Goal: Transaction & Acquisition: Purchase product/service

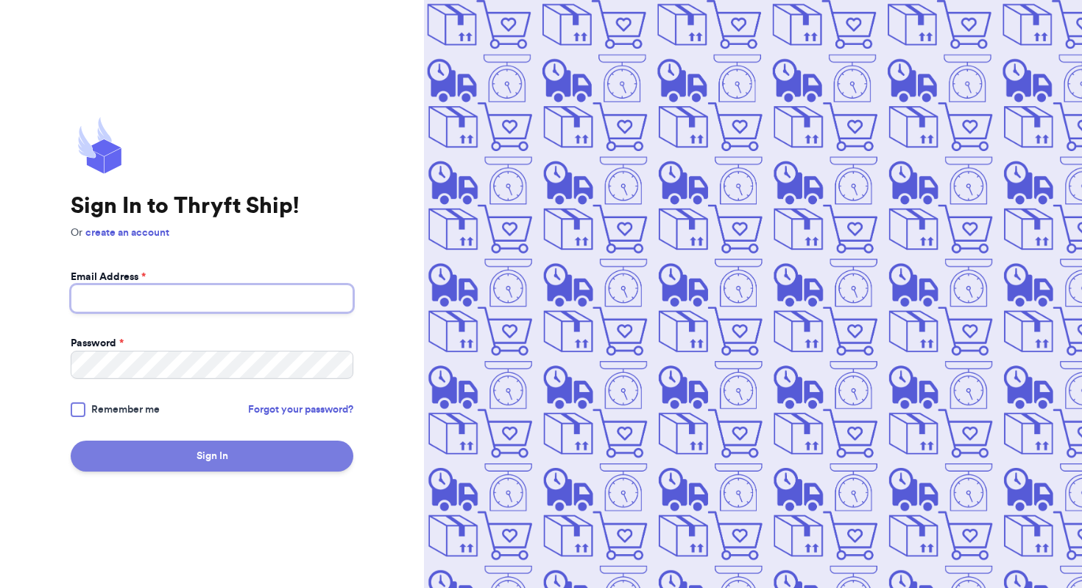
type input "[EMAIL_ADDRESS][DOMAIN_NAME]"
click at [158, 445] on button "Sign In" at bounding box center [212, 455] width 283 height 31
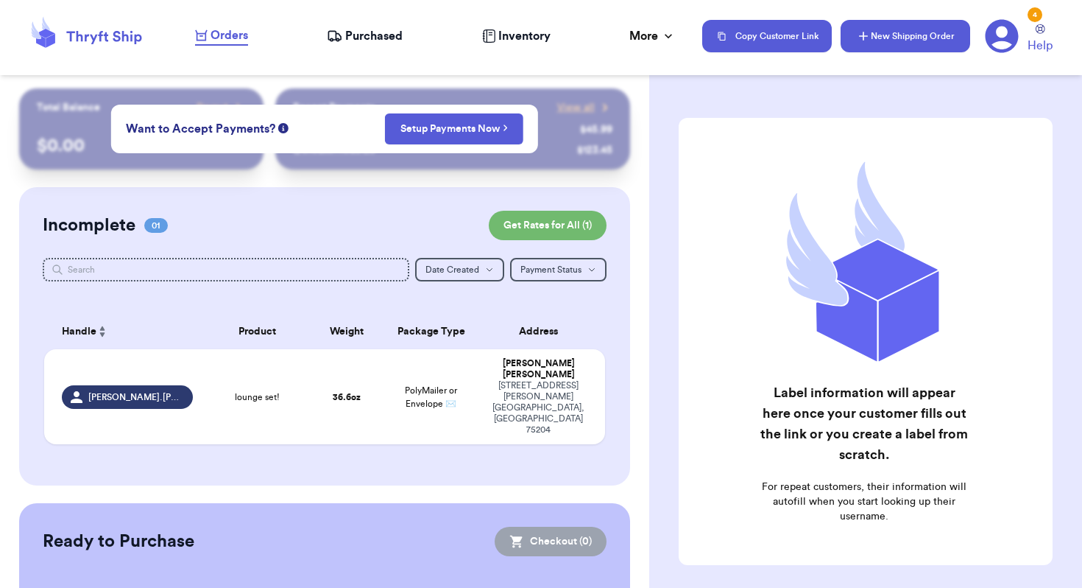
click at [871, 40] on button "New Shipping Order" at bounding box center [906, 36] width 130 height 32
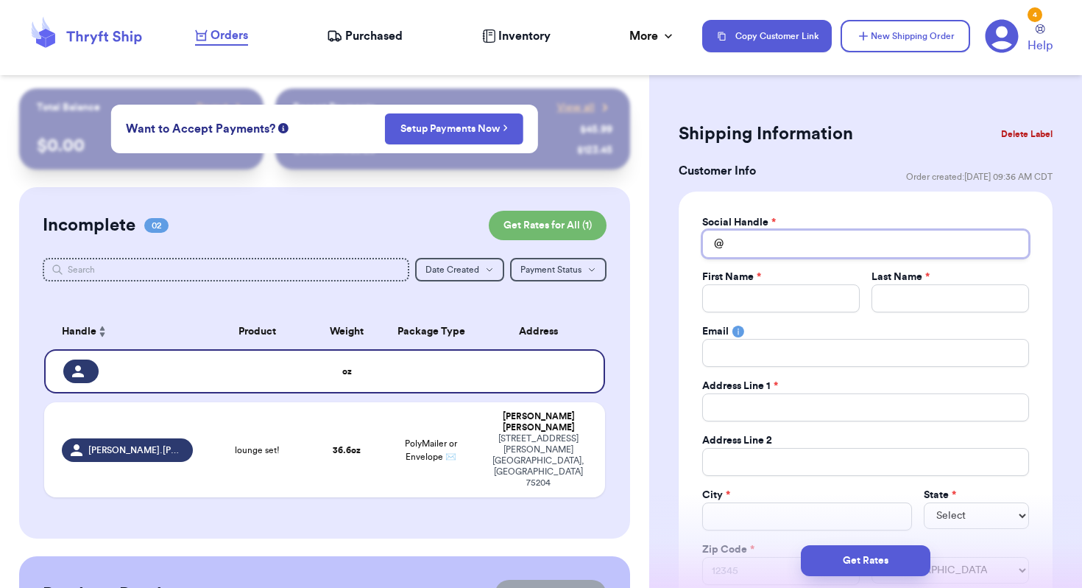
click at [787, 250] on input "Total Amount Paid" at bounding box center [865, 244] width 327 height 28
type input "a"
type input "az"
type input "aze"
type input "azeo"
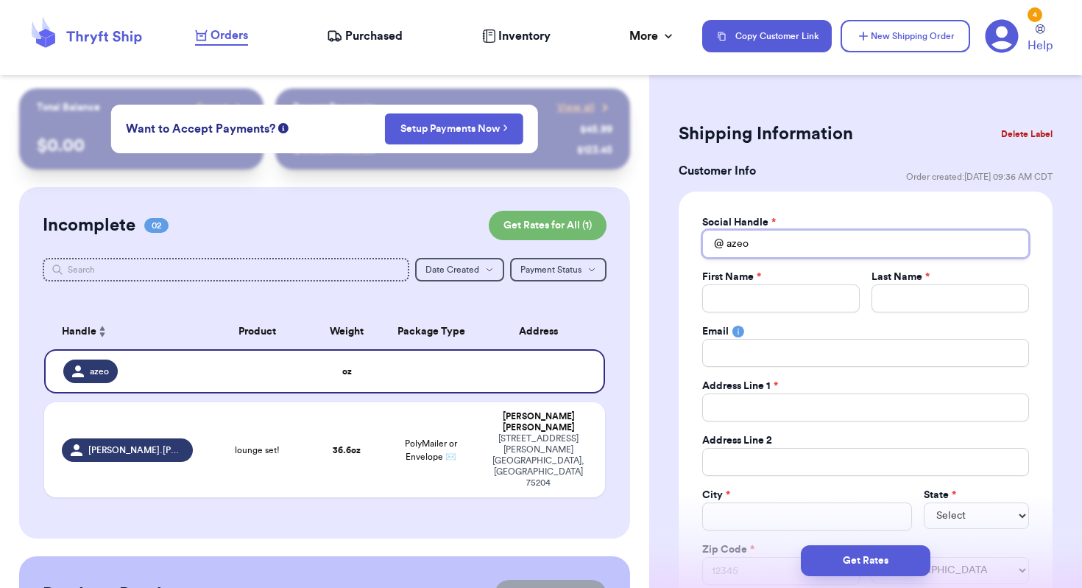
type input "azeol"
type input "azeoli"
type input "azeoli1"
type input "azeoli19"
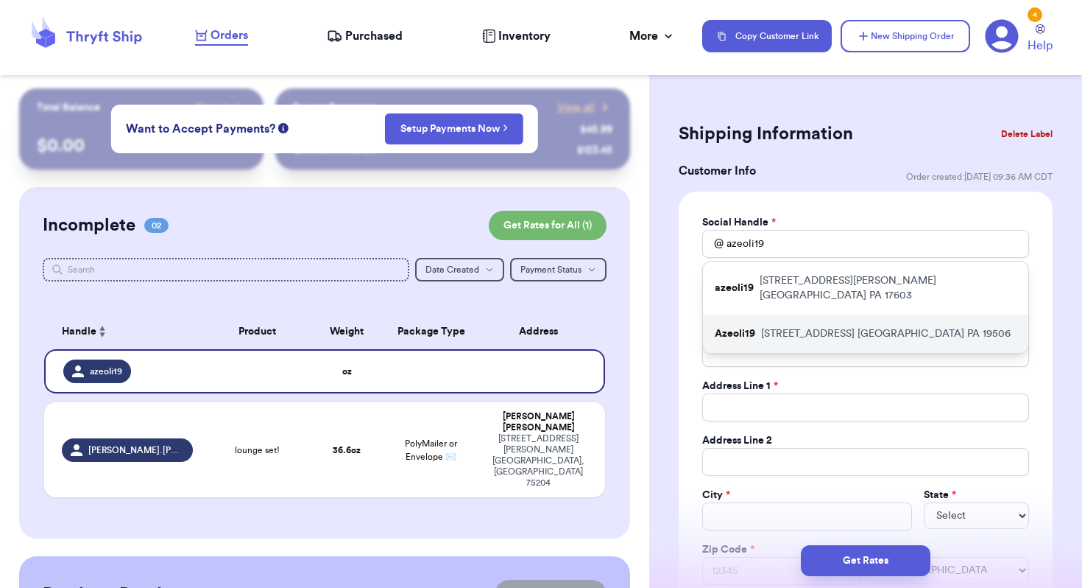
click at [814, 331] on div "Azeoli19 [STREET_ADDRESS]" at bounding box center [865, 333] width 325 height 38
type input "Azeoli19"
type input "[PERSON_NAME]"
type input "[STREET_ADDRESS]"
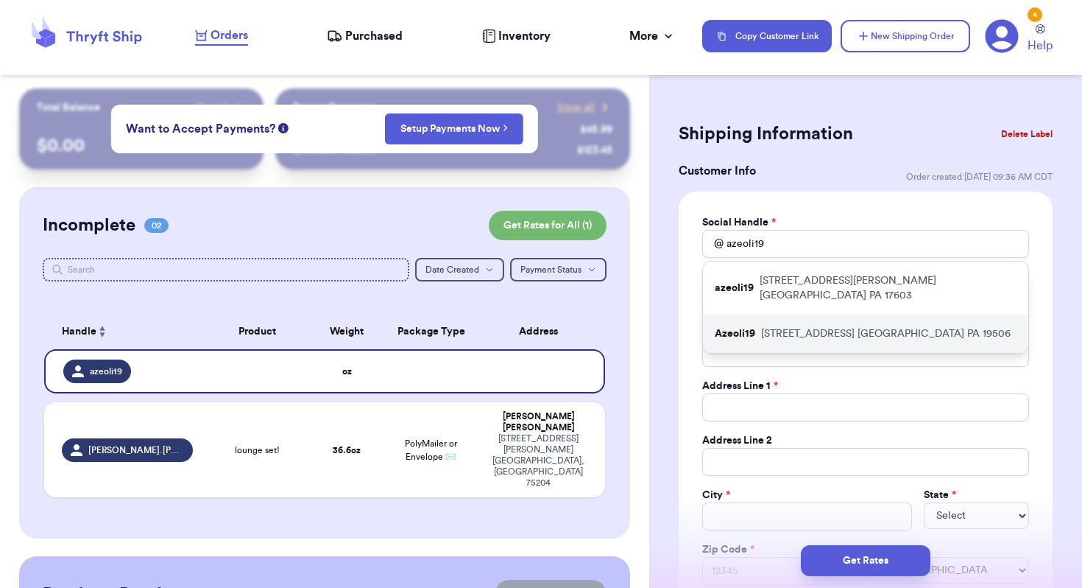
type input "[GEOGRAPHIC_DATA]"
select select "PA"
type input "19506"
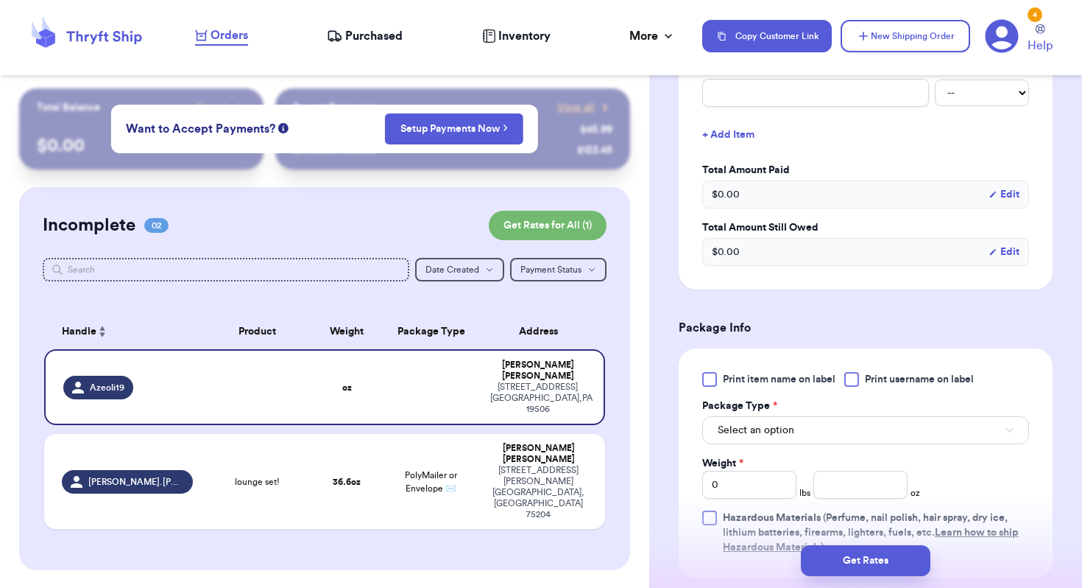
scroll to position [630, 0]
click at [763, 437] on span "Select an option" at bounding box center [756, 429] width 77 height 15
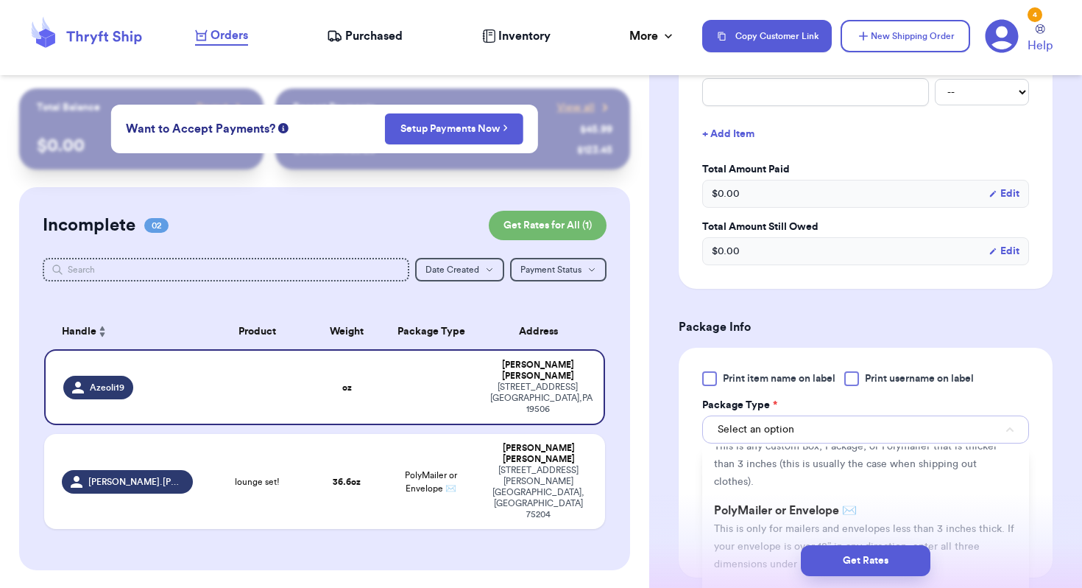
scroll to position [74, 0]
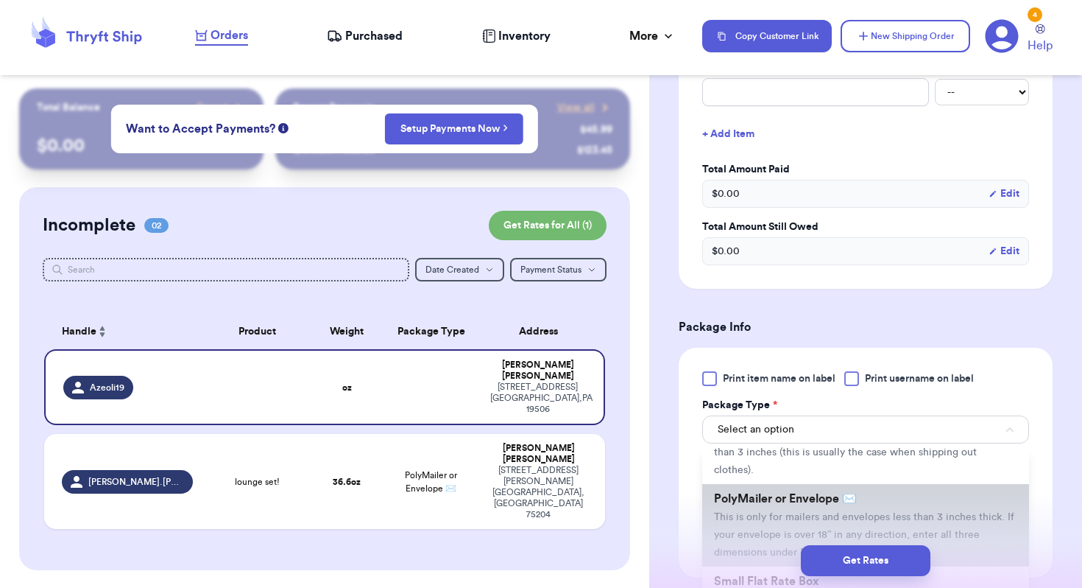
click at [760, 512] on span "This is only for mailers and envelopes less than 3 inches thick. If your envelo…" at bounding box center [864, 535] width 300 height 46
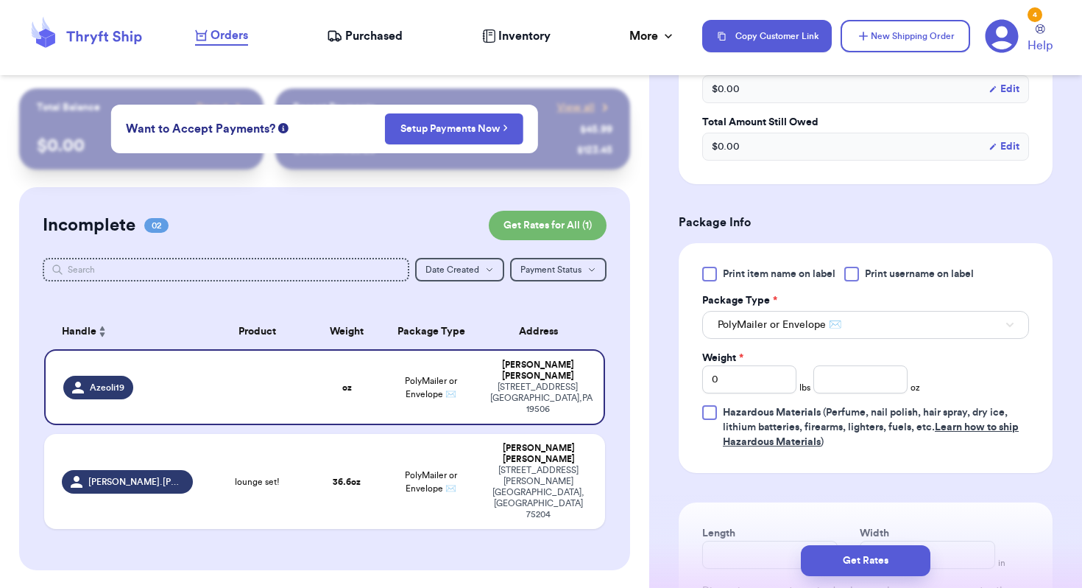
scroll to position [903, 0]
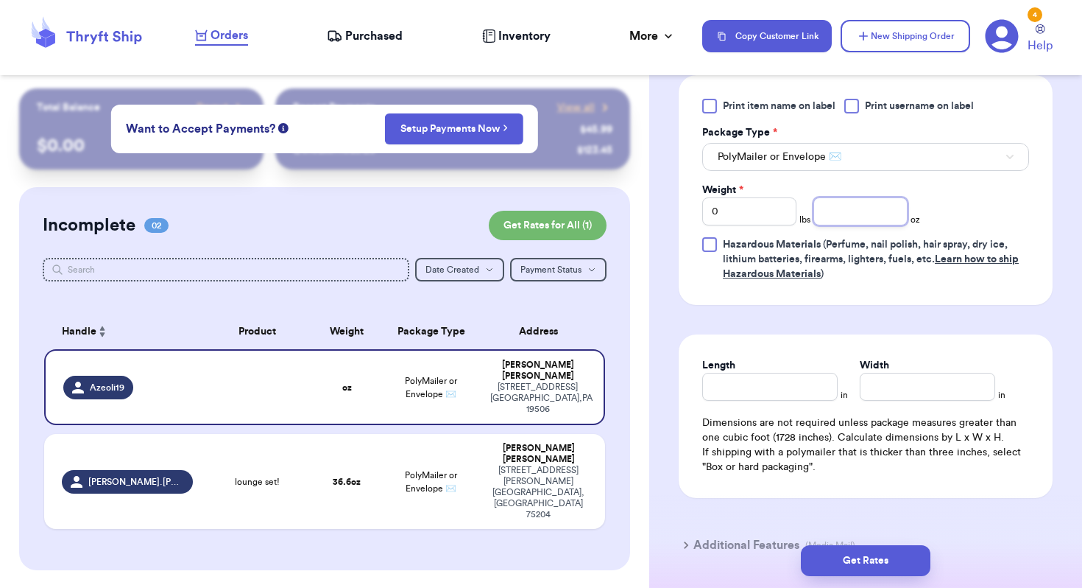
click at [862, 215] on input "number" at bounding box center [861, 211] width 94 height 28
type input "10.4"
click at [857, 553] on button "Get Rates" at bounding box center [866, 560] width 130 height 31
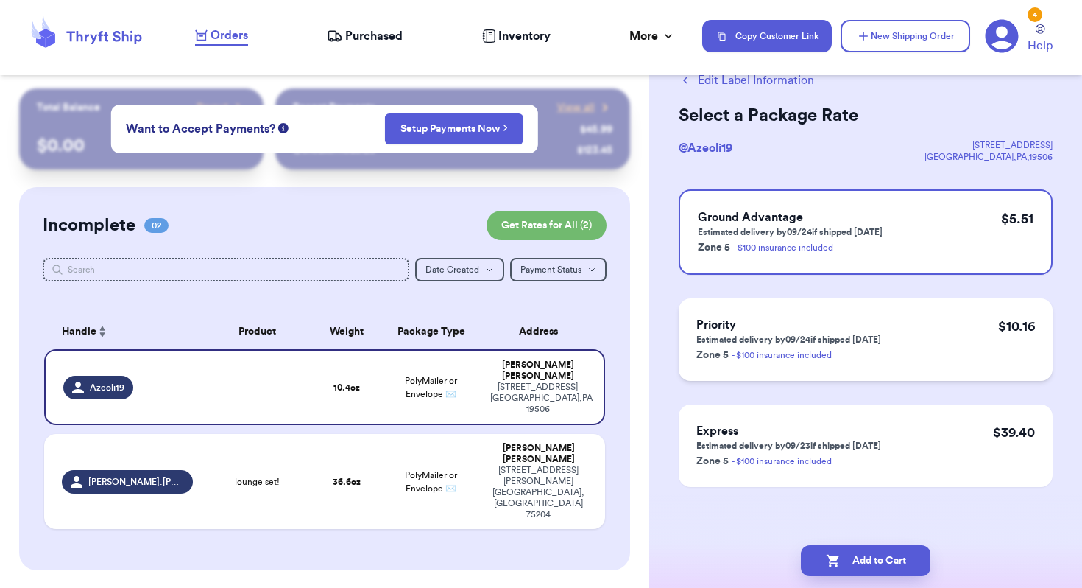
scroll to position [49, 0]
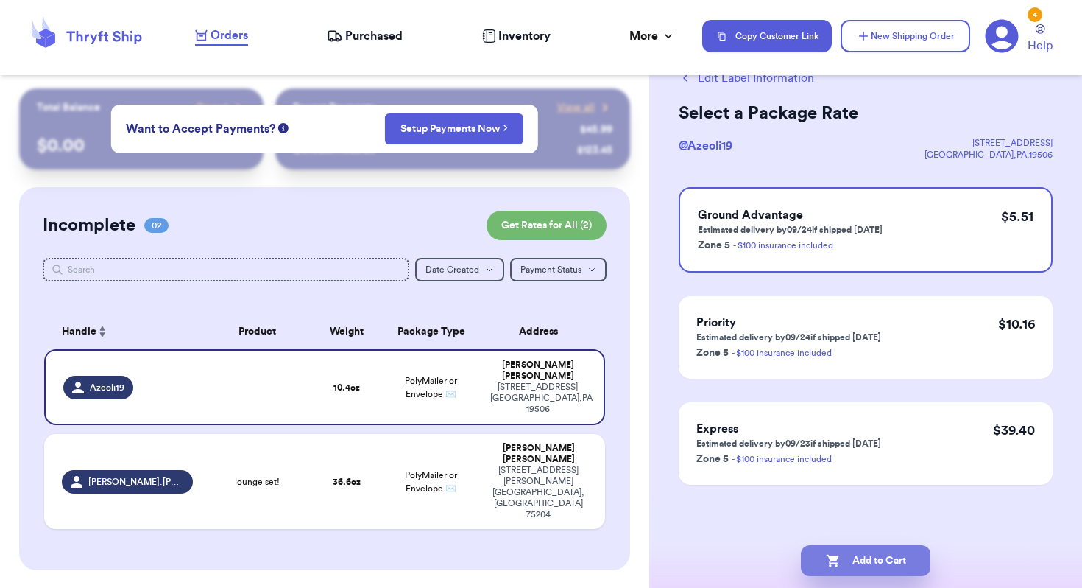
click at [856, 568] on button "Add to Cart" at bounding box center [866, 560] width 130 height 31
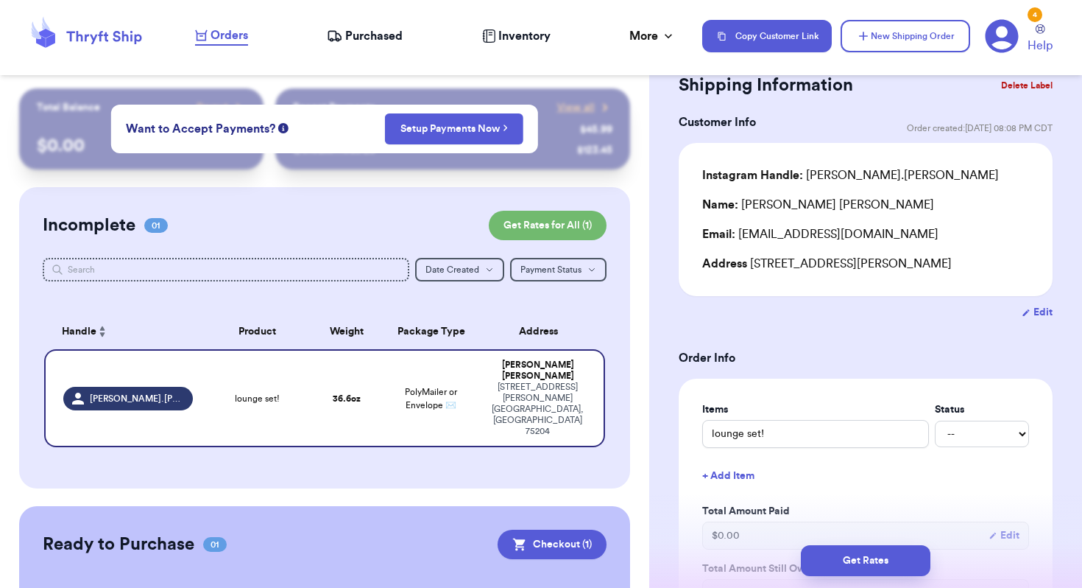
scroll to position [93, 0]
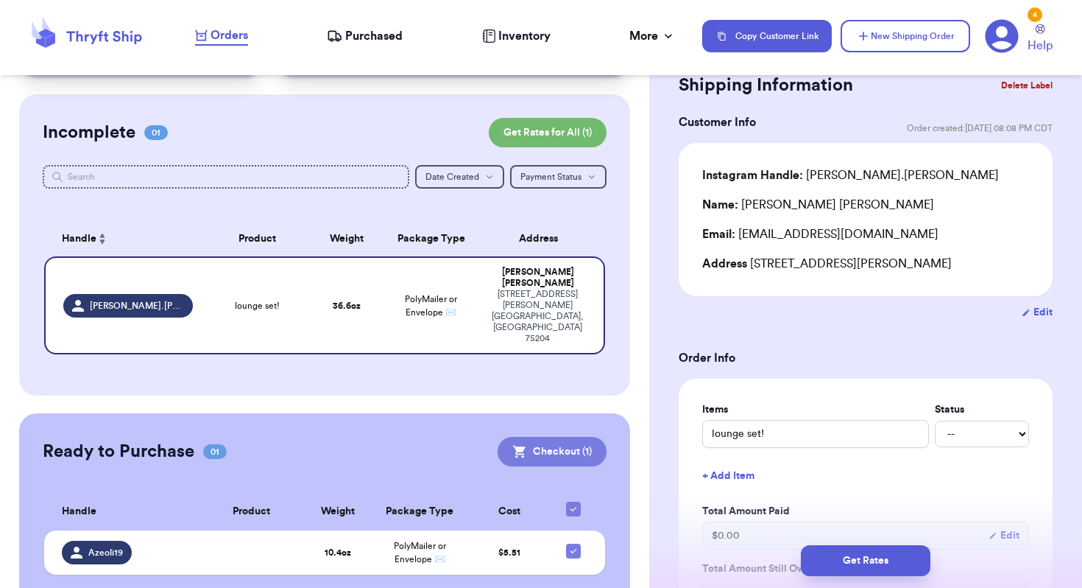
click at [558, 437] on button "Checkout ( 1 )" at bounding box center [552, 451] width 109 height 29
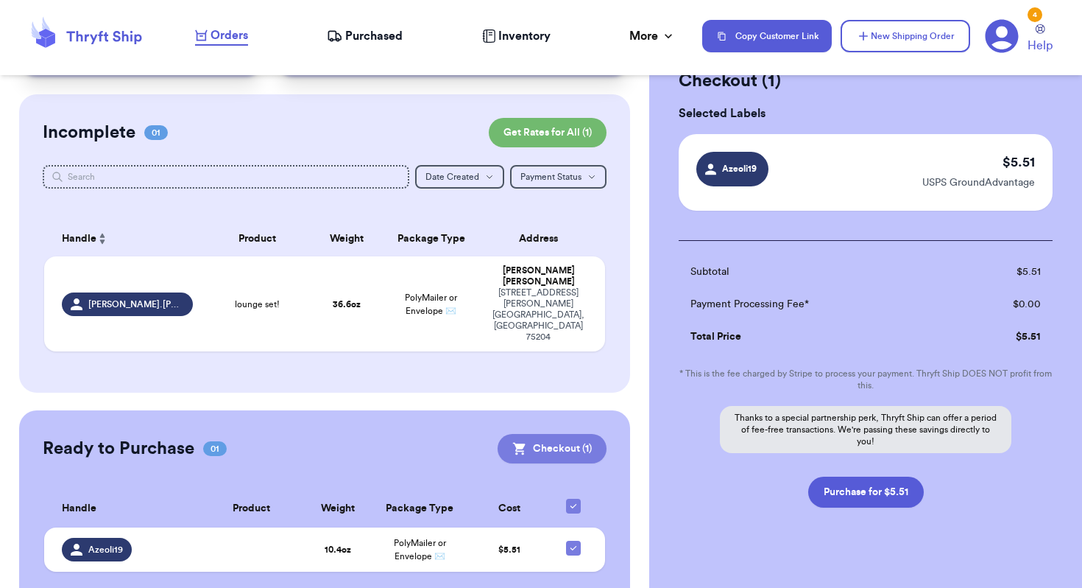
scroll to position [90, 0]
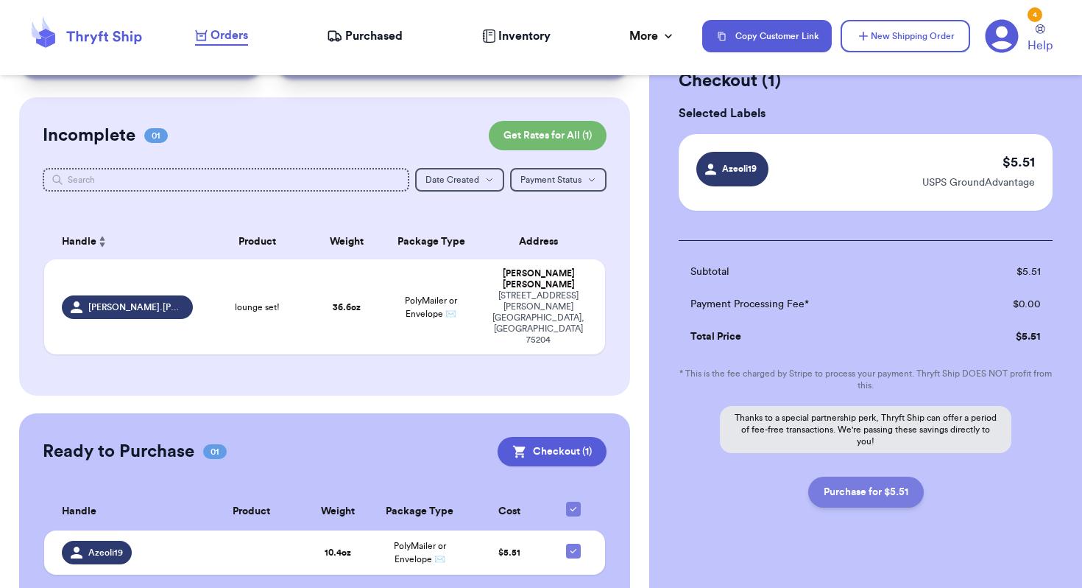
click at [848, 494] on button "Purchase for $5.51" at bounding box center [867, 491] width 116 height 31
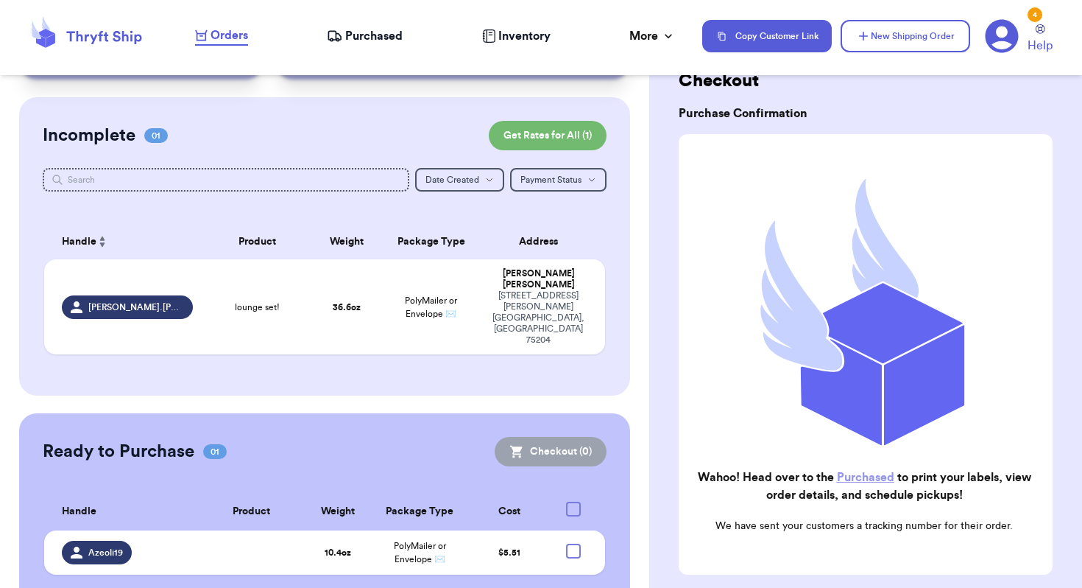
checkbox input "true"
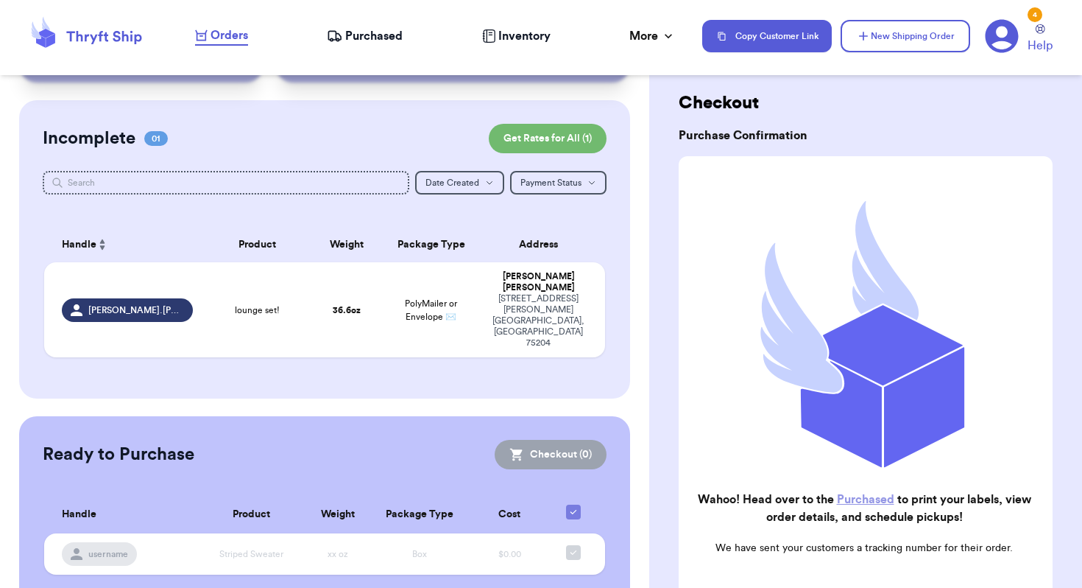
scroll to position [0, 0]
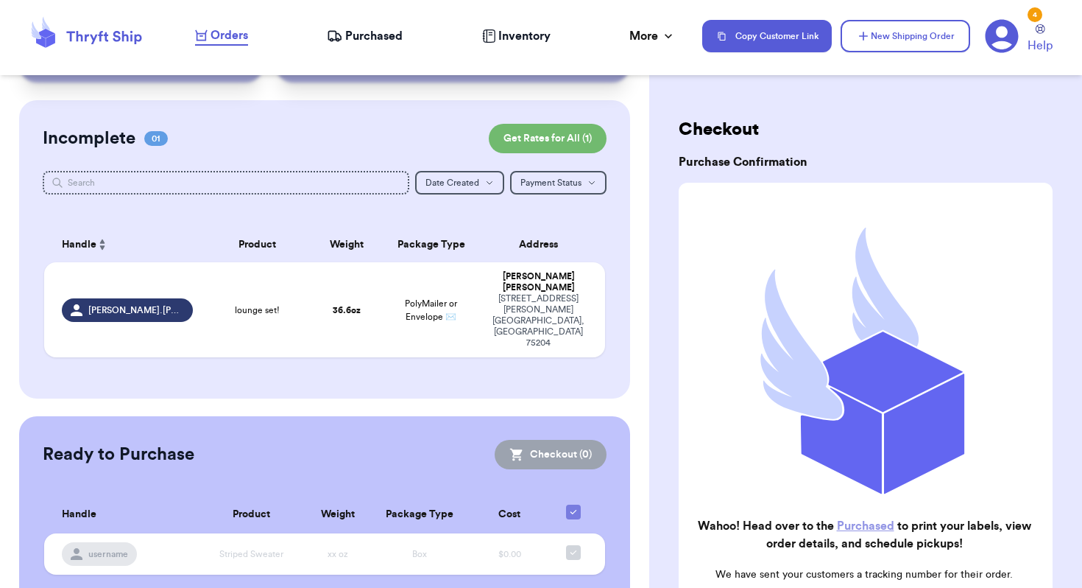
click at [371, 35] on span "Purchased" at bounding box center [373, 36] width 57 height 18
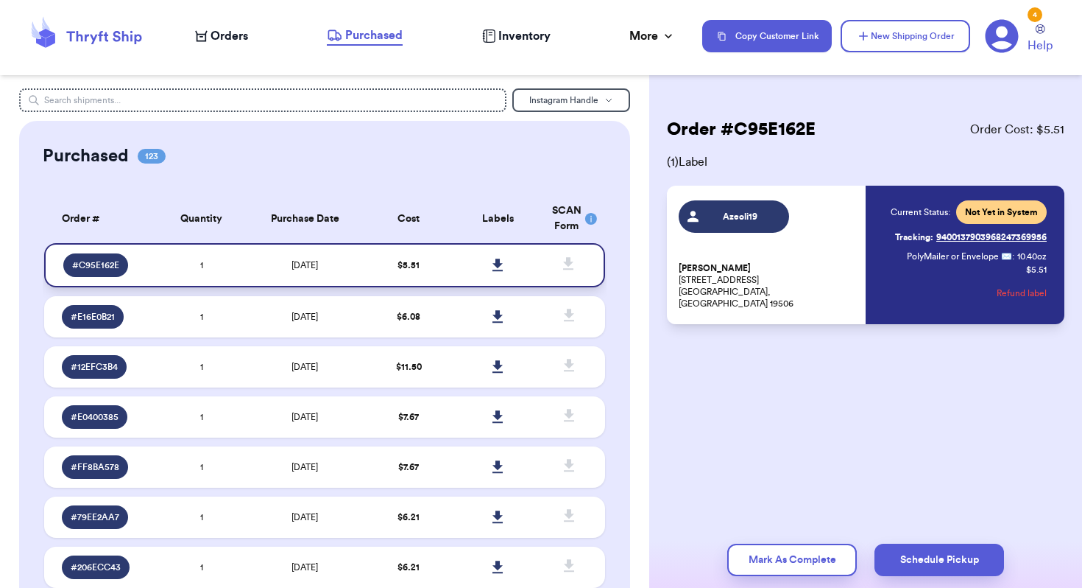
click at [501, 269] on icon at bounding box center [498, 264] width 11 height 13
